Goal: Task Accomplishment & Management: Manage account settings

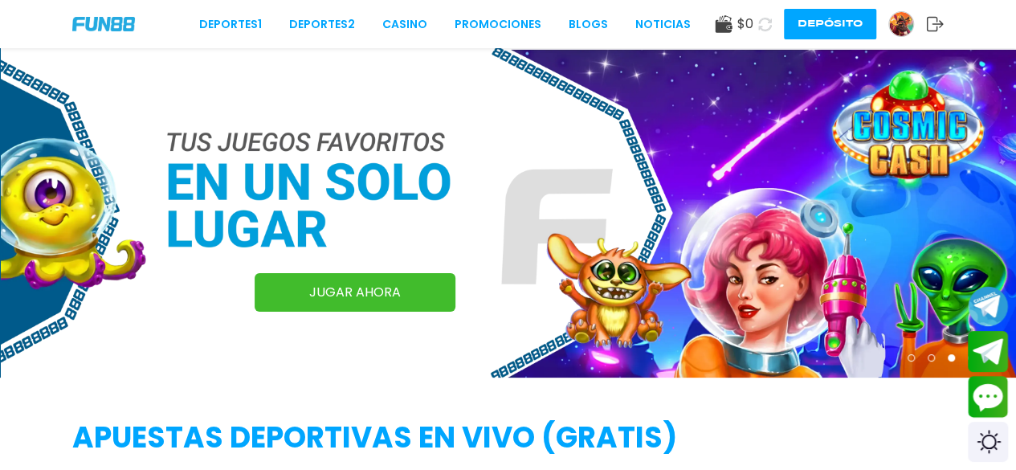
click at [895, 22] on img at bounding box center [901, 24] width 24 height 24
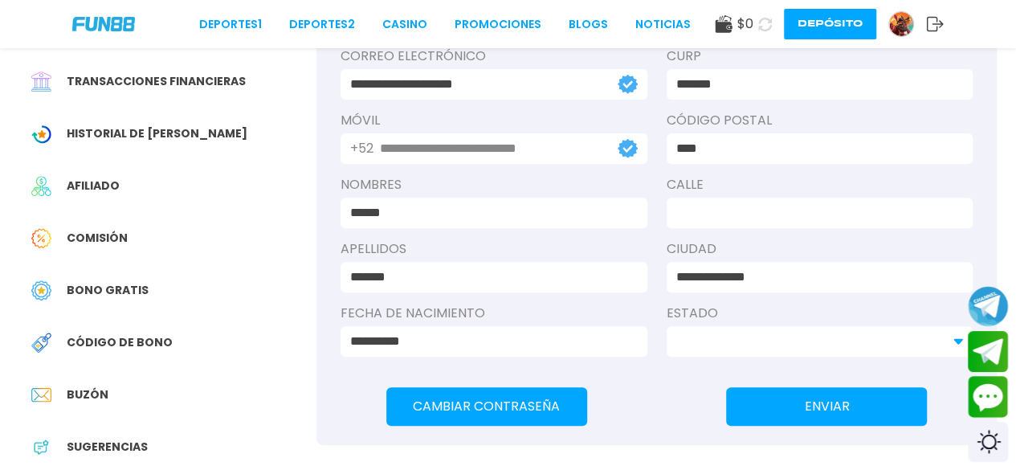
scroll to position [321, 0]
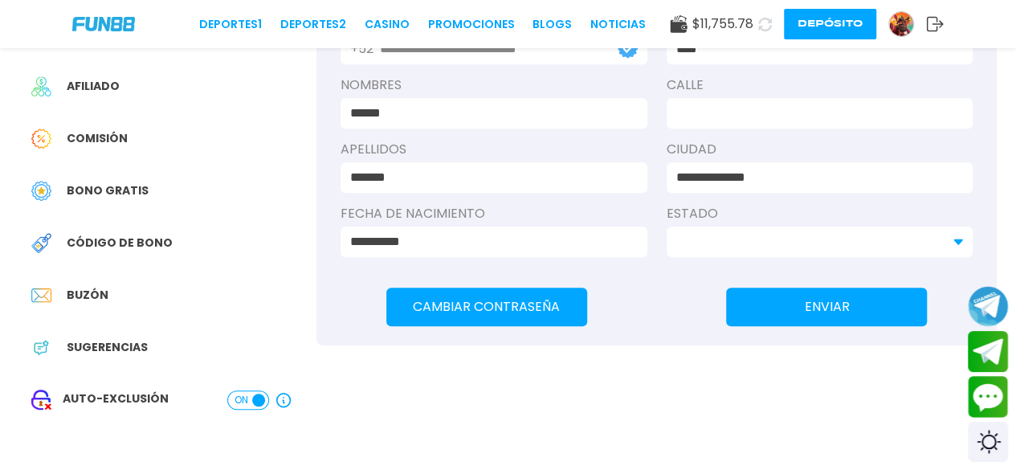
click at [112, 343] on span "Sugerencias" at bounding box center [107, 347] width 81 height 17
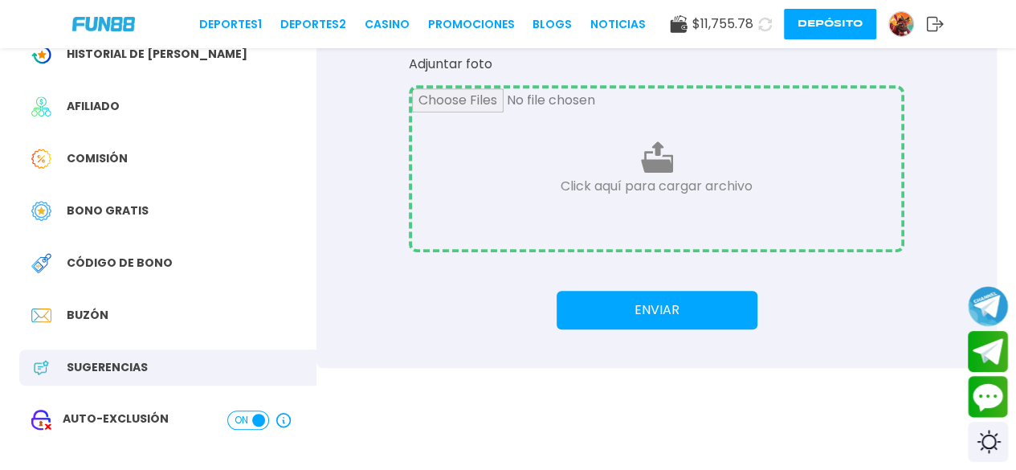
scroll to position [402, 0]
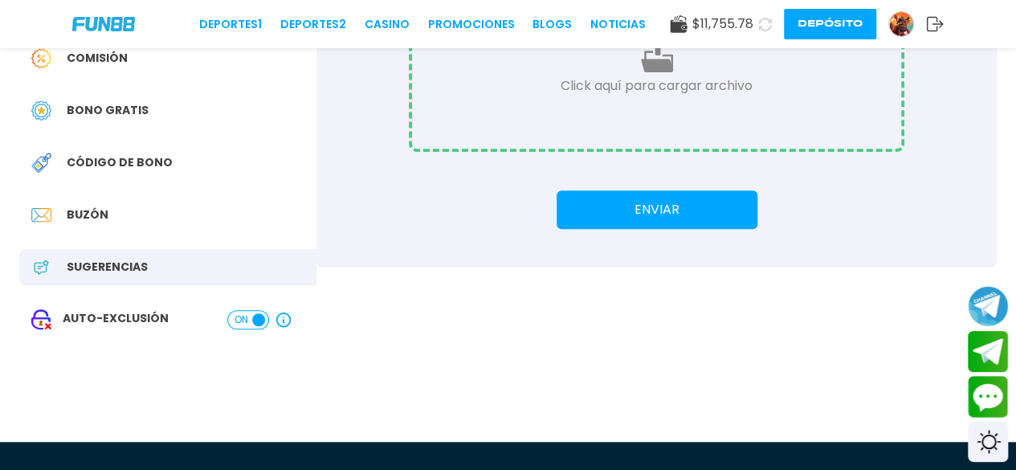
click at [106, 113] on span "Bono Gratis" at bounding box center [108, 110] width 82 height 17
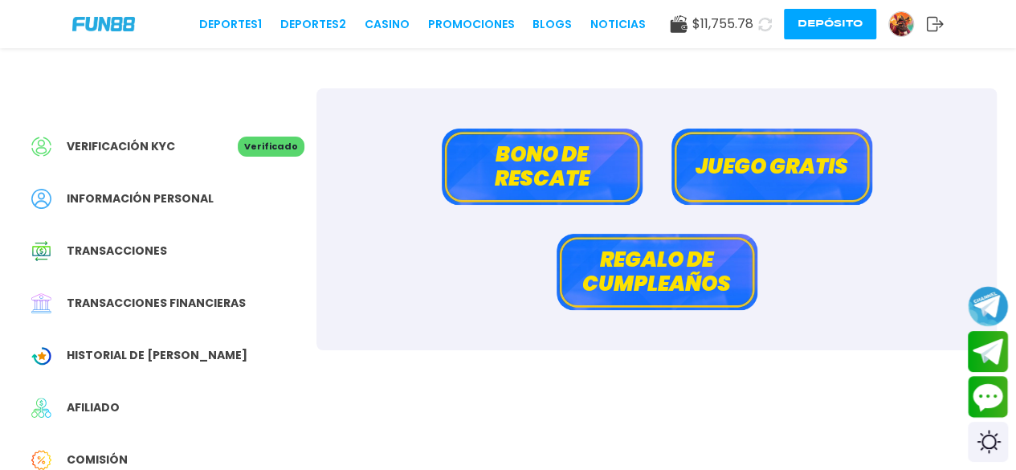
click at [667, 296] on button "Regalo de cumpleaños" at bounding box center [657, 272] width 201 height 76
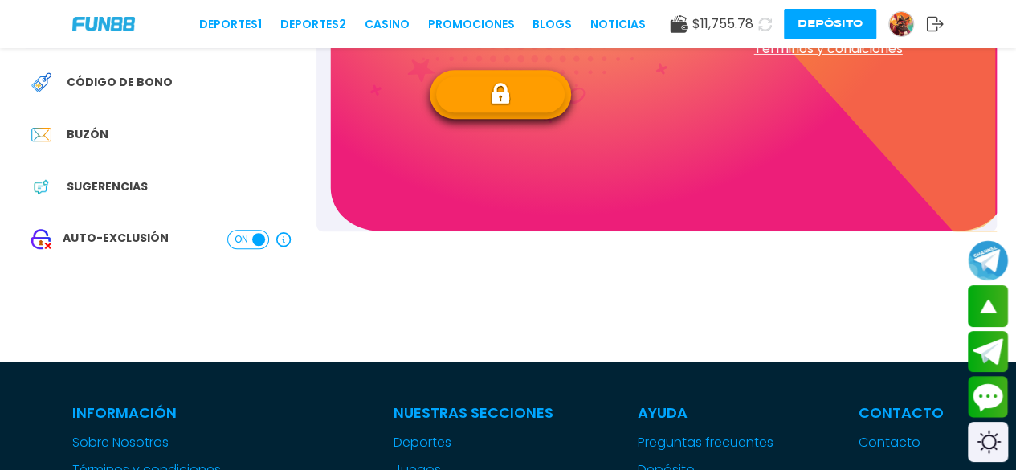
scroll to position [321, 0]
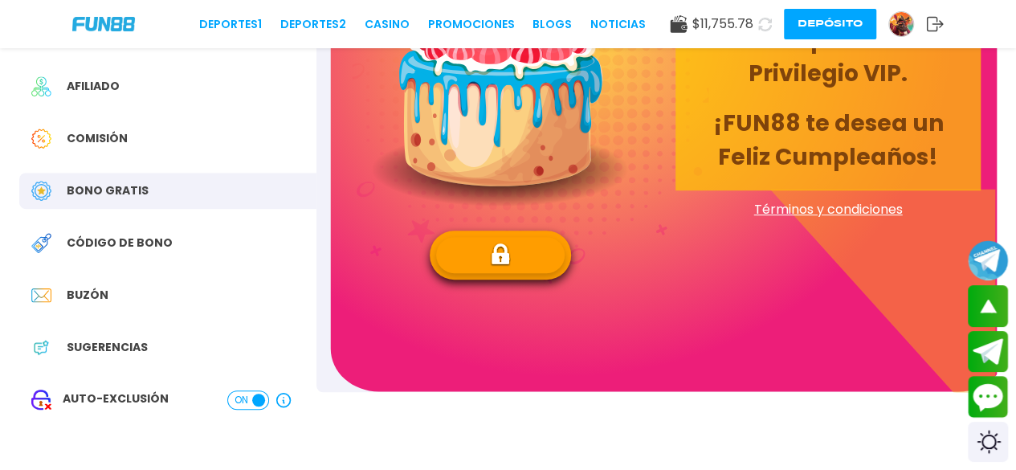
click at [506, 246] on img at bounding box center [500, 255] width 21 height 25
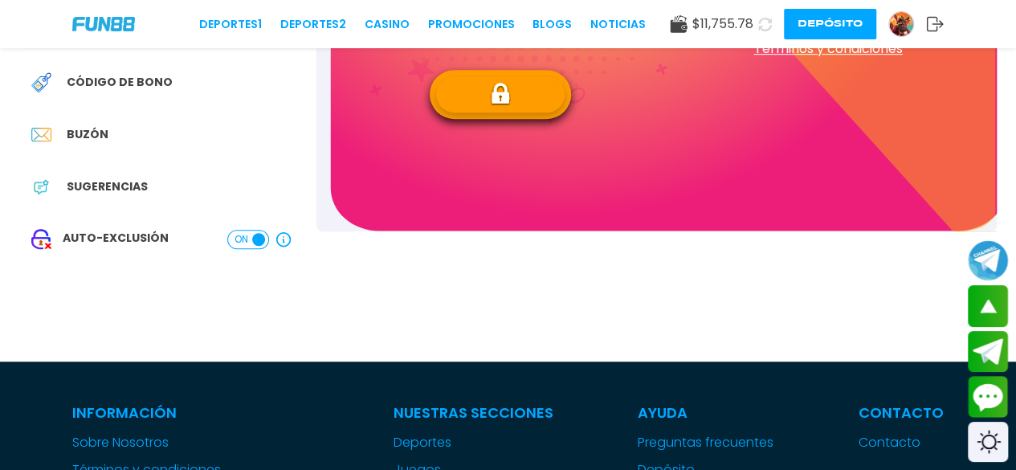
scroll to position [161, 0]
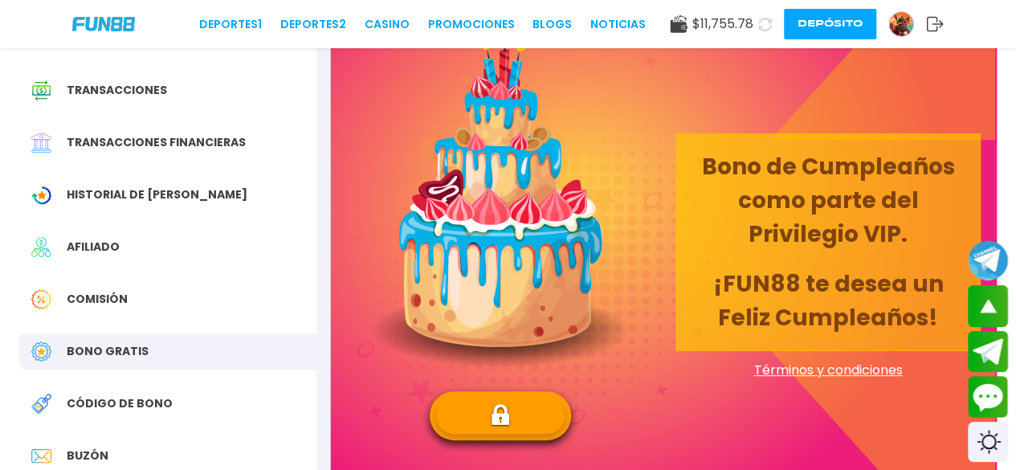
click at [533, 418] on button at bounding box center [500, 416] width 129 height 36
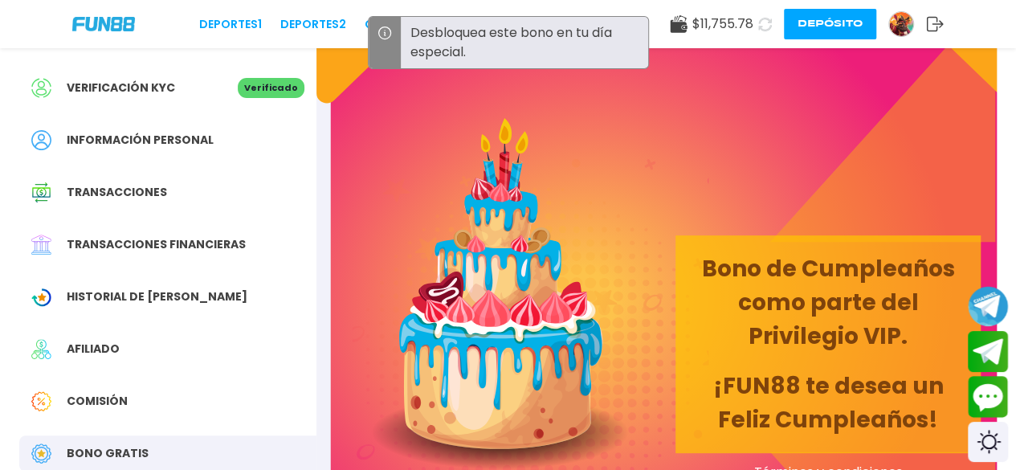
scroll to position [0, 0]
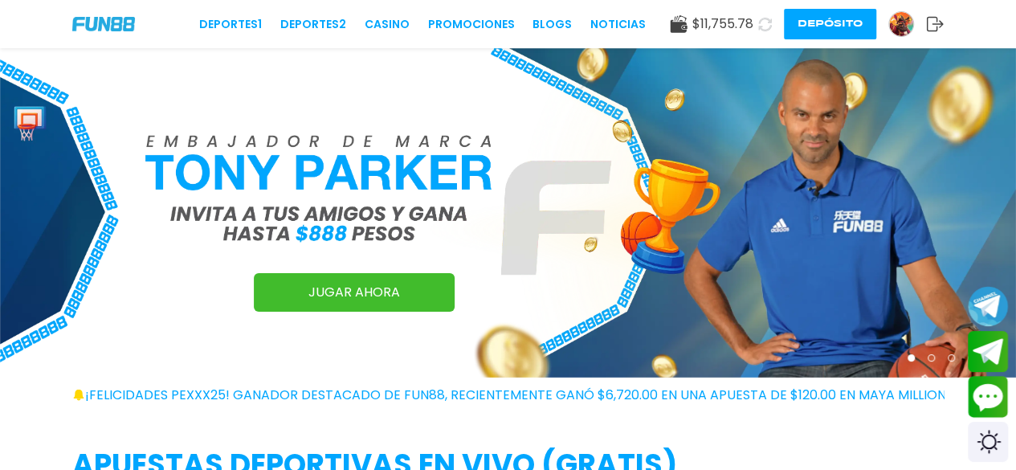
click at [933, 25] on icon at bounding box center [935, 24] width 18 height 16
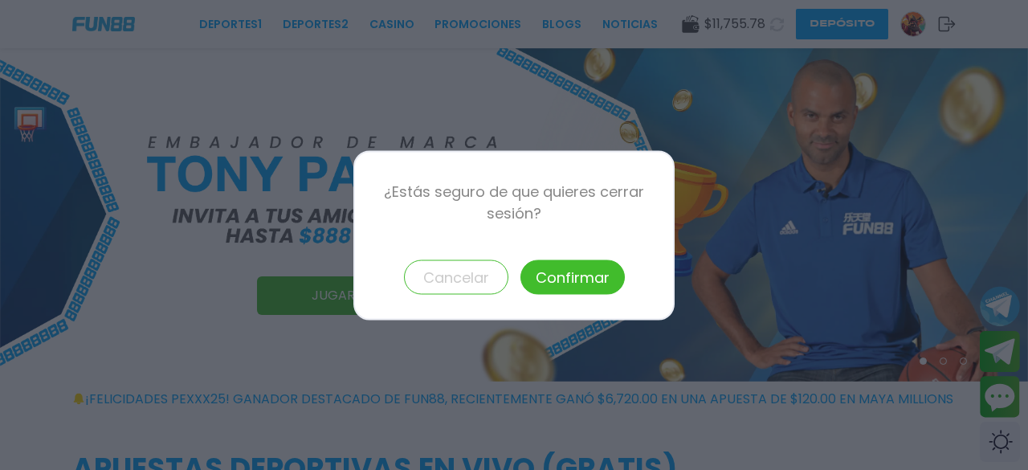
click at [612, 282] on button "Confirmar" at bounding box center [572, 276] width 104 height 35
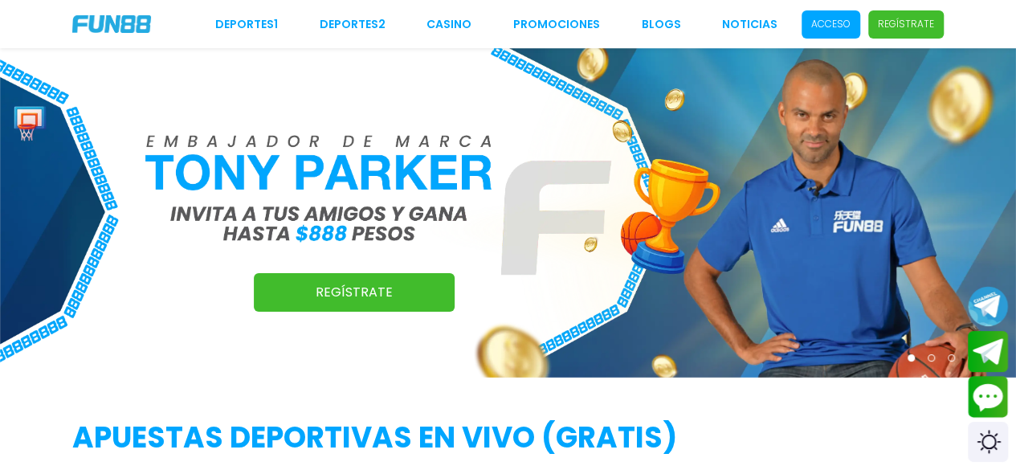
click at [843, 28] on p "Acceso" at bounding box center [830, 24] width 39 height 14
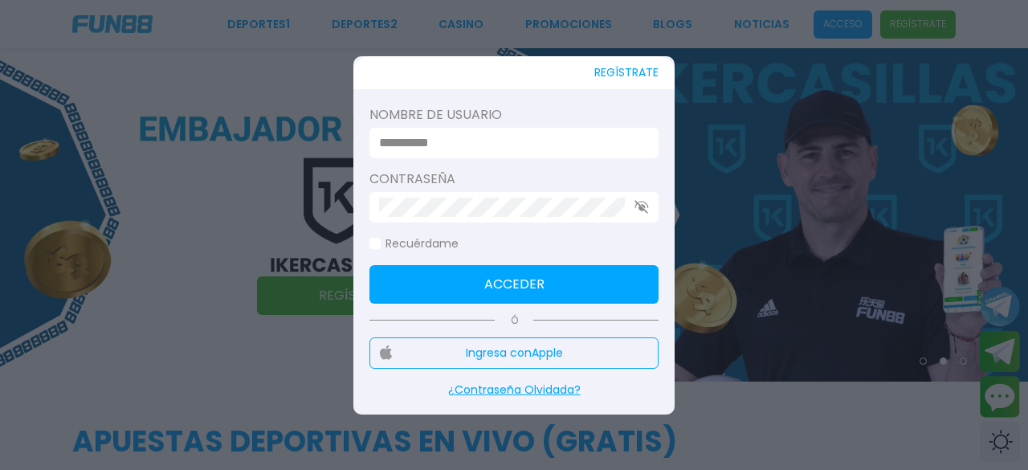
click at [146, 190] on div at bounding box center [514, 235] width 1028 height 470
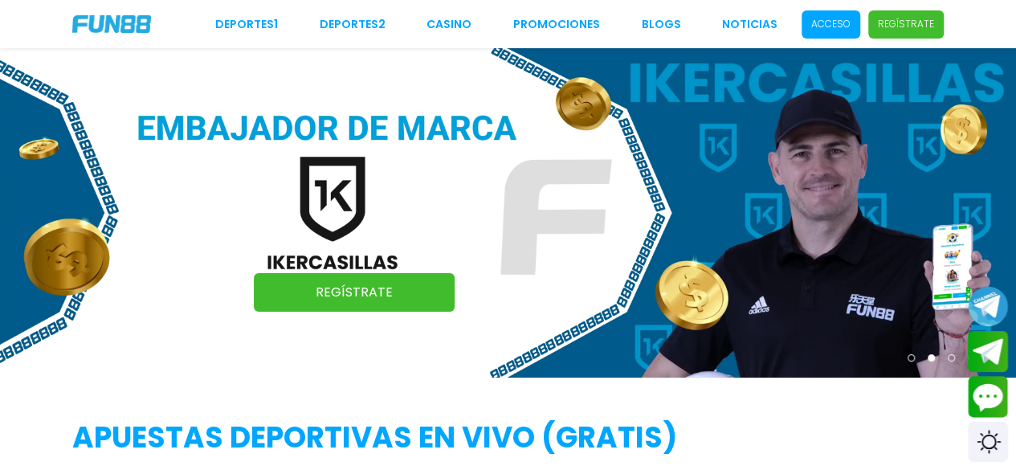
click at [825, 29] on p "Acceso" at bounding box center [830, 24] width 39 height 14
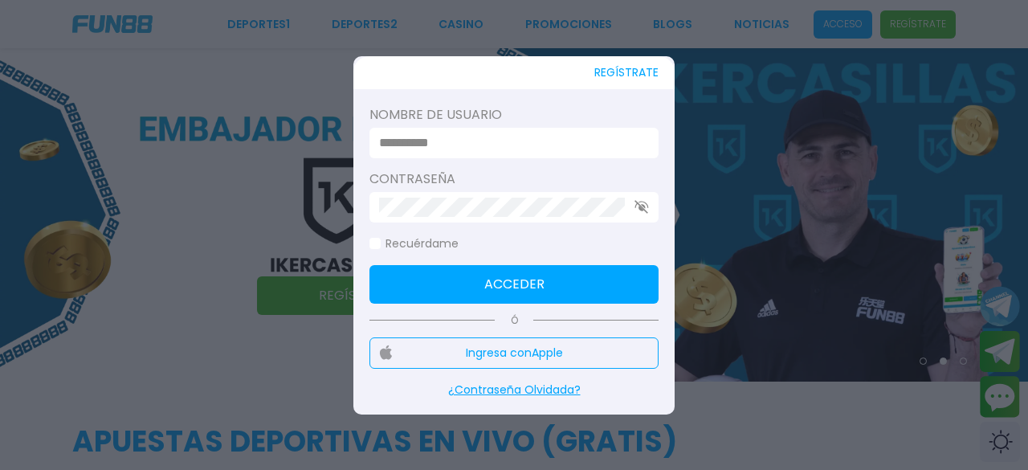
click at [411, 136] on input at bounding box center [509, 142] width 260 height 19
paste input "**********"
type input "**********"
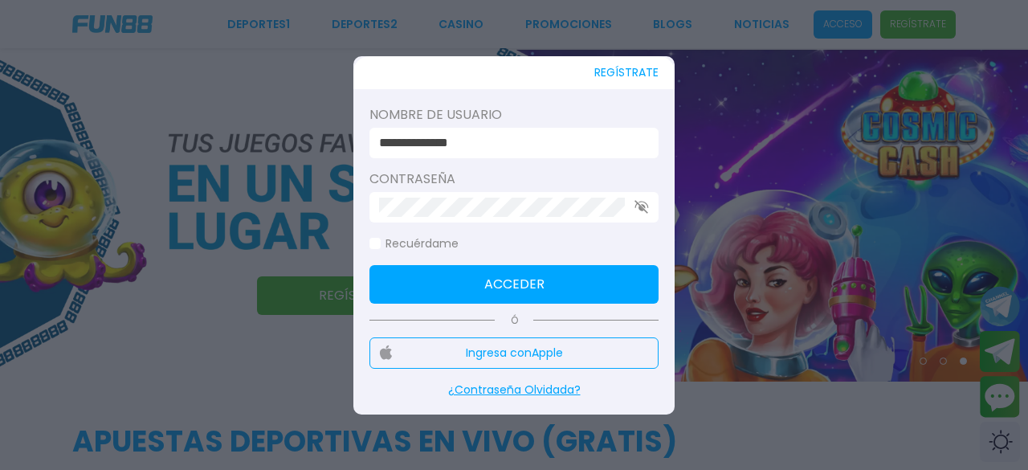
click at [138, 280] on div at bounding box center [514, 235] width 1028 height 470
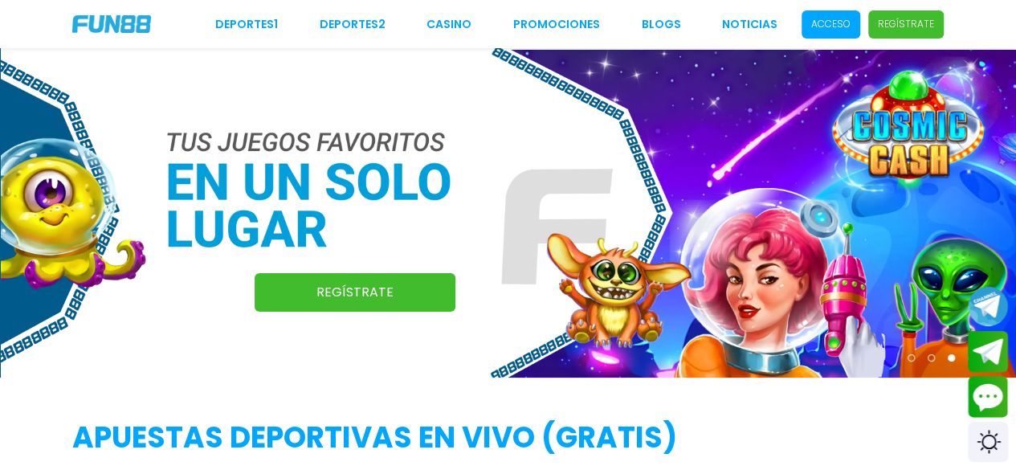
click at [819, 31] on span "Acceso" at bounding box center [831, 24] width 59 height 28
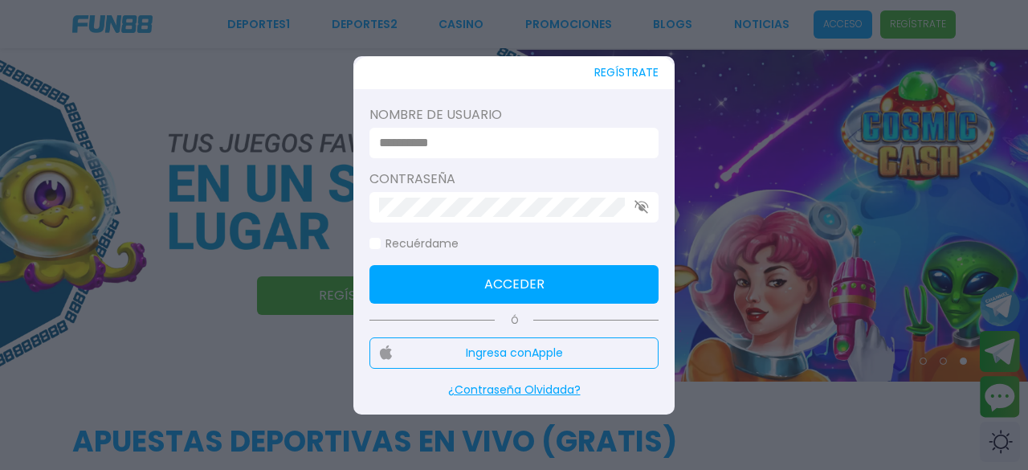
click at [467, 190] on div "Contraseña" at bounding box center [513, 195] width 289 height 53
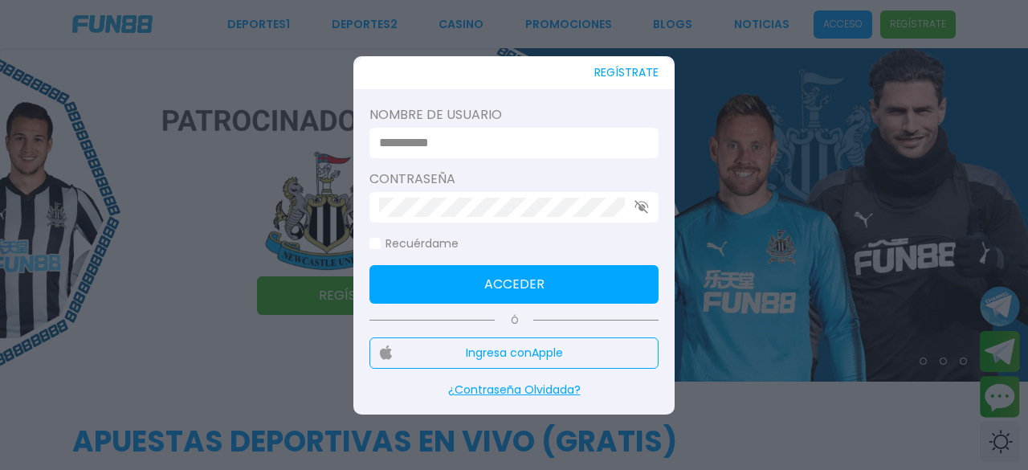
click at [463, 150] on input at bounding box center [509, 142] width 260 height 19
paste input "**********"
type input "**********"
click at [451, 277] on button "Acceder" at bounding box center [513, 284] width 289 height 39
